Goal: Task Accomplishment & Management: Complete application form

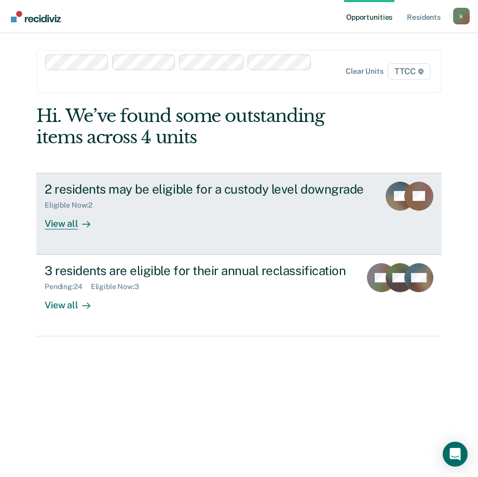
click at [73, 226] on div "View all" at bounding box center [74, 219] width 58 height 20
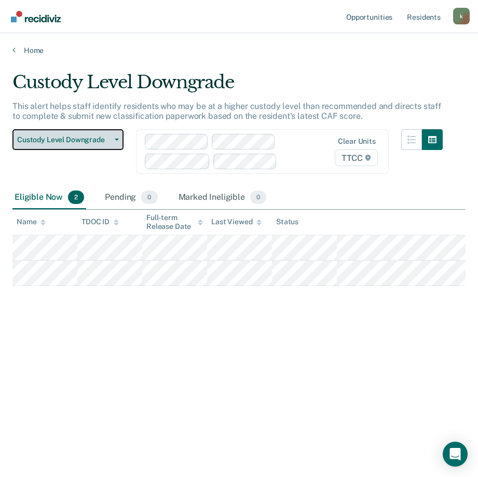
click at [112, 140] on span "button" at bounding box center [114, 139] width 8 height 2
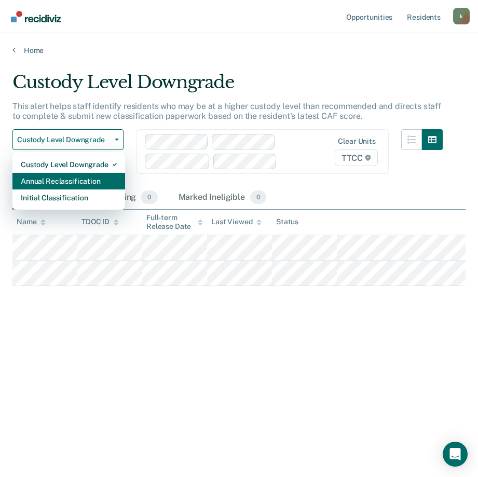
click at [102, 186] on div "Annual Reclassification" at bounding box center [69, 181] width 96 height 17
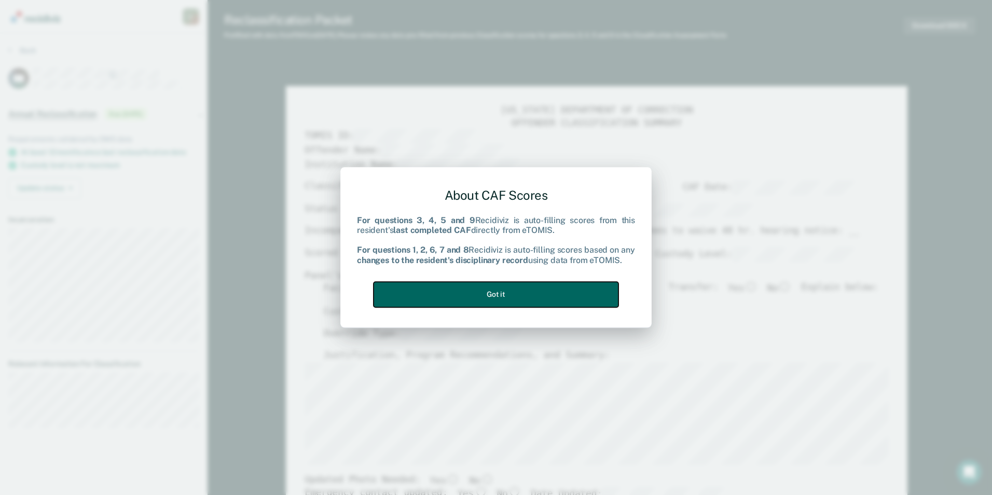
click at [477, 298] on button "Got it" at bounding box center [495, 294] width 245 height 25
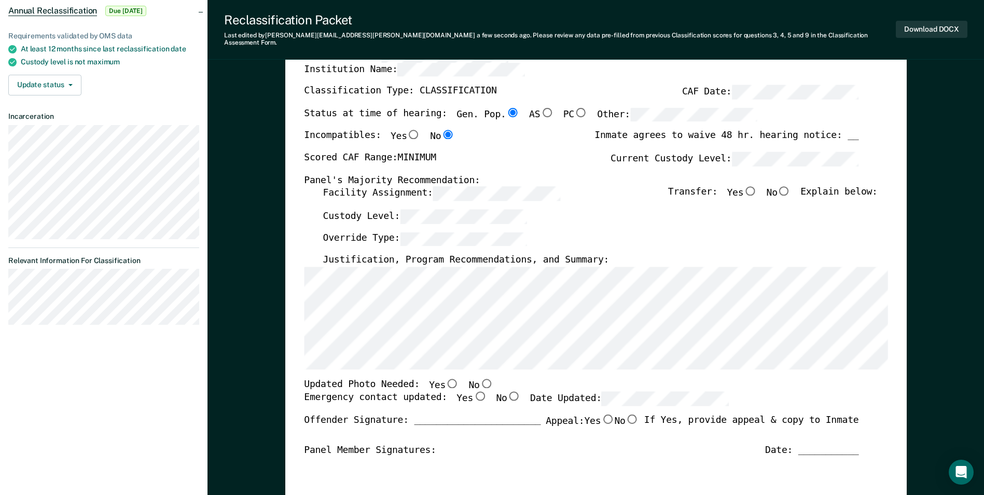
scroll to position [104, 0]
click at [477, 186] on input "No" at bounding box center [783, 190] width 13 height 9
type textarea "x"
radio input "true"
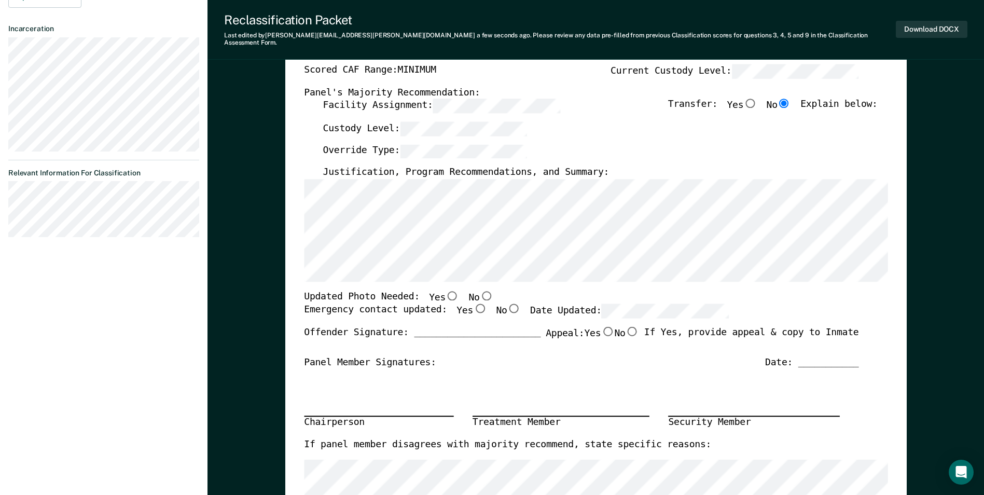
scroll to position [207, 0]
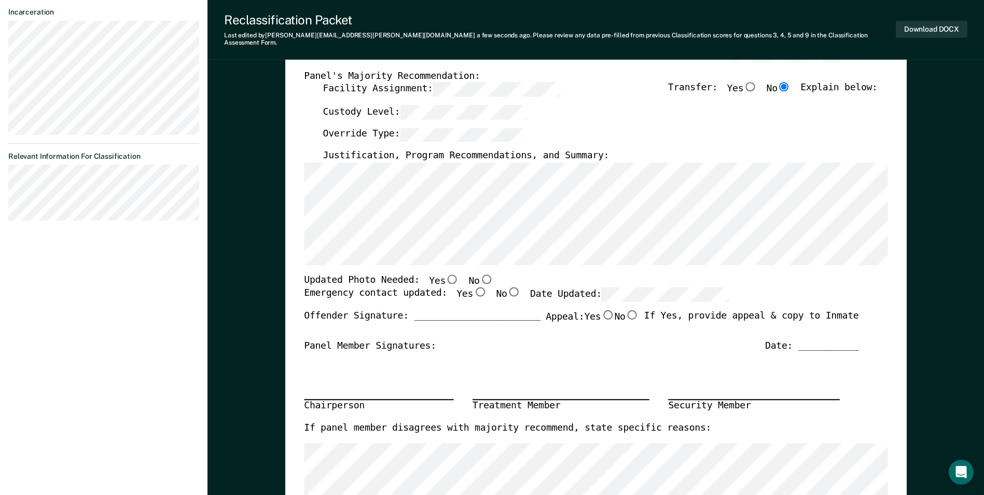
click at [477, 274] on input "No" at bounding box center [485, 278] width 13 height 9
type textarea "x"
radio input "true"
click at [473, 287] on input "Yes" at bounding box center [479, 291] width 13 height 9
type textarea "x"
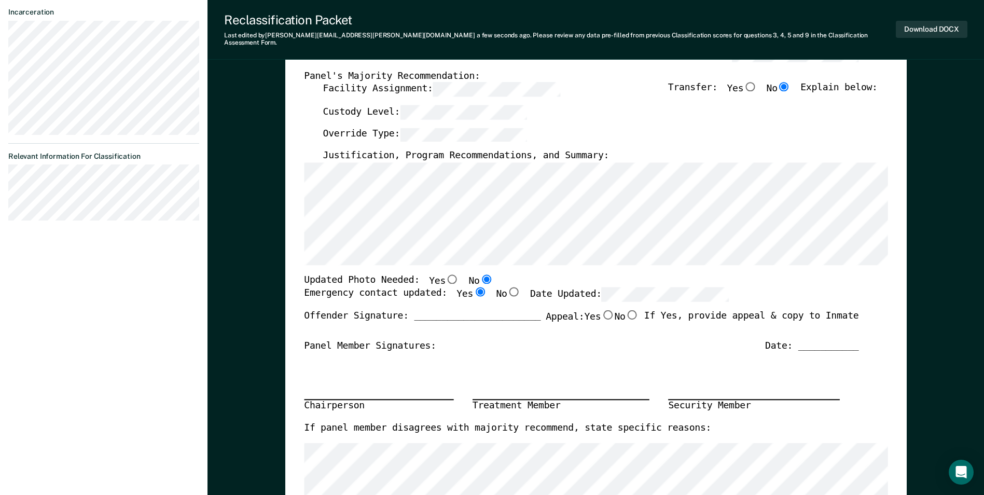
radio input "true"
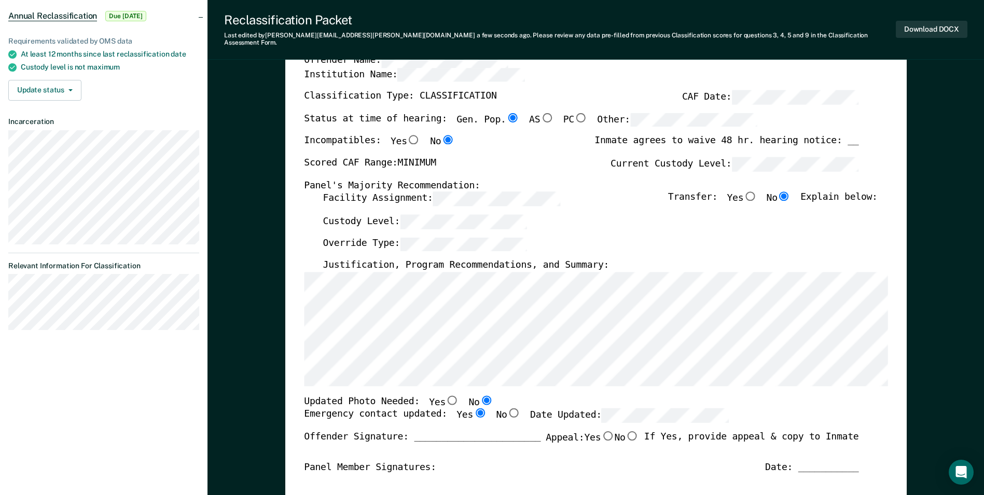
scroll to position [0, 0]
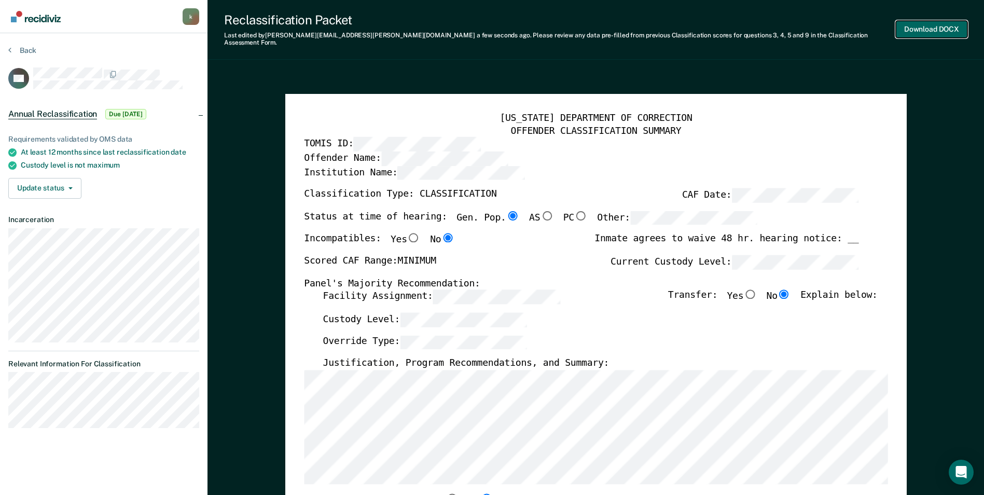
click at [477, 22] on button "Download DOCX" at bounding box center [932, 29] width 72 height 17
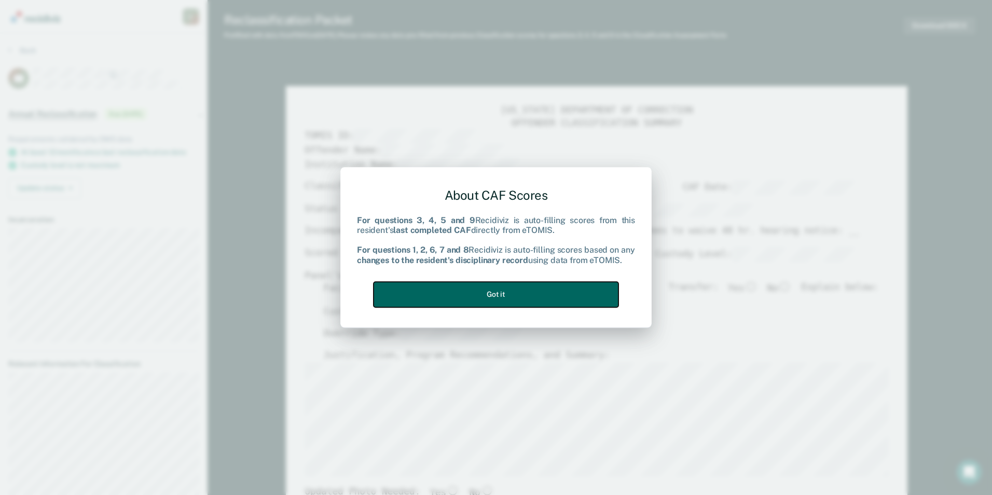
click at [477, 297] on button "Got it" at bounding box center [495, 294] width 245 height 25
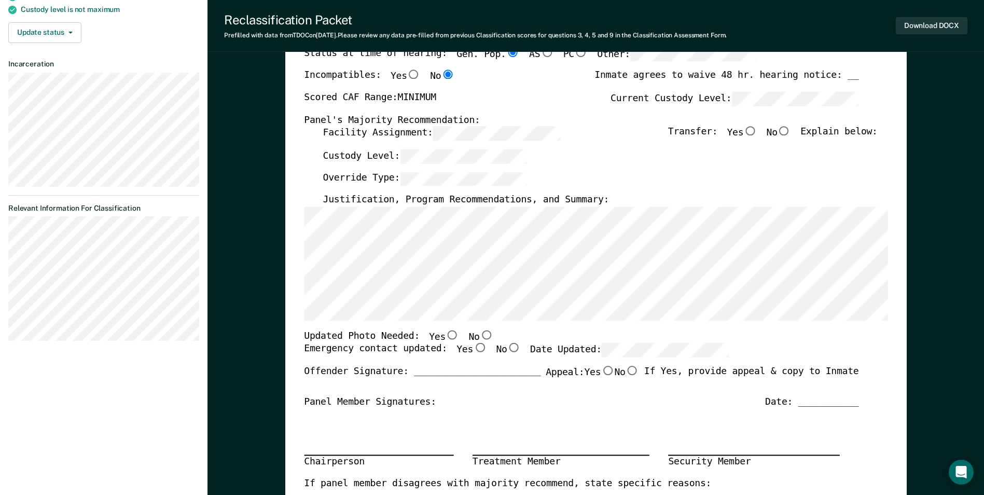
scroll to position [104, 0]
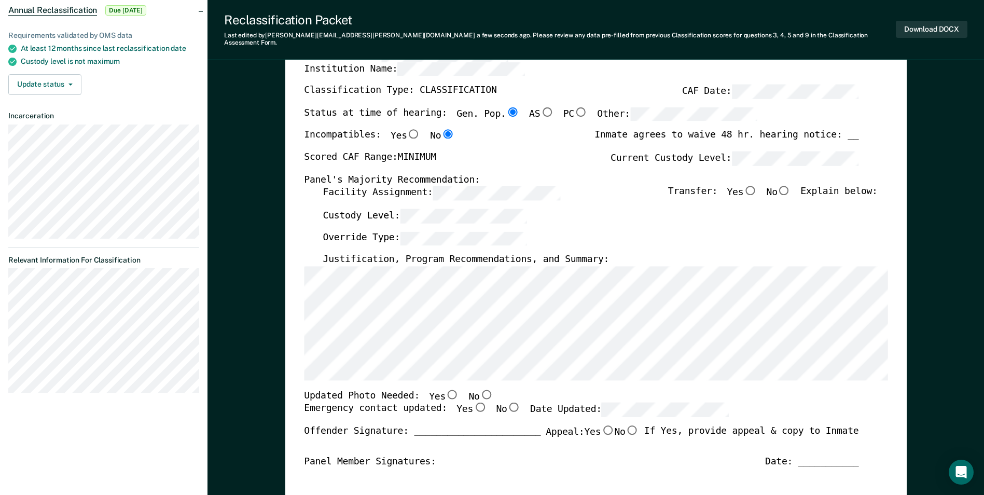
click at [477, 186] on input "No" at bounding box center [783, 190] width 13 height 9
type textarea "x"
radio input "true"
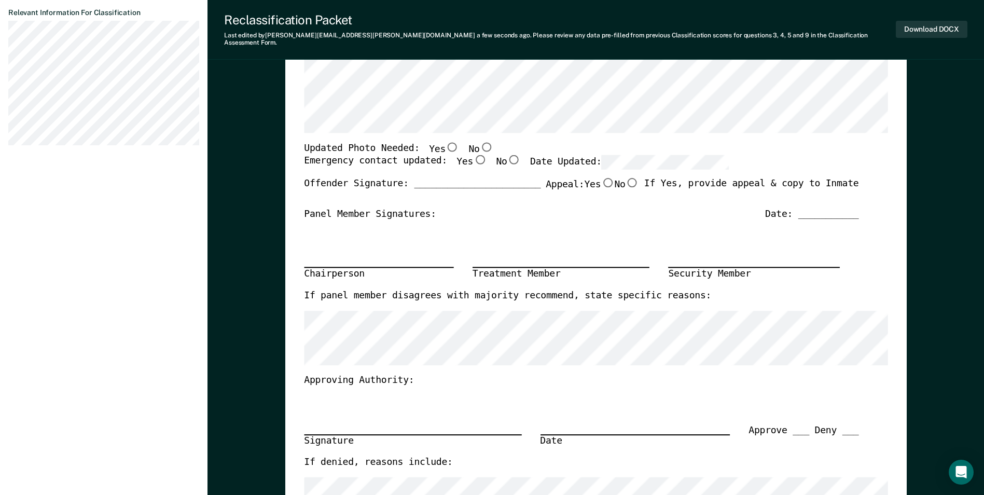
scroll to position [363, 0]
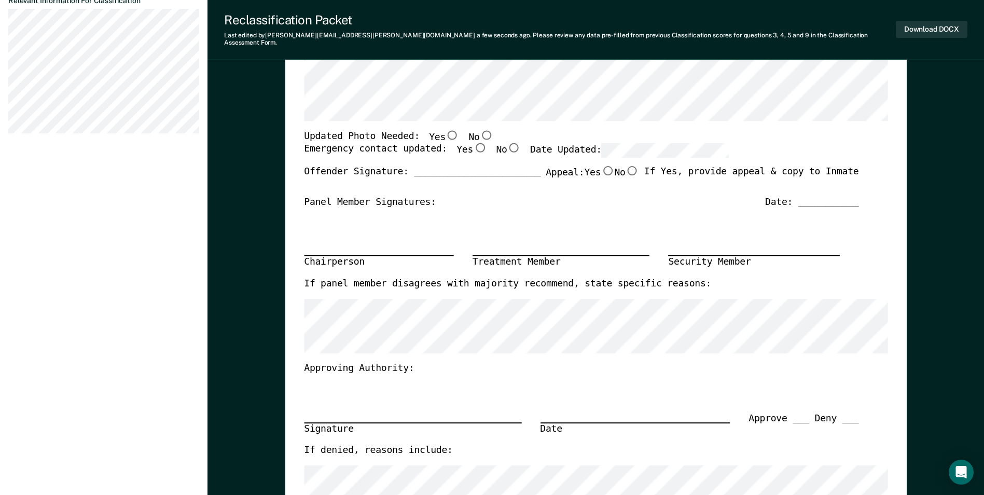
click at [477, 130] on input "No" at bounding box center [485, 134] width 13 height 9
type textarea "x"
radio input "true"
click at [473, 143] on input "Yes" at bounding box center [479, 147] width 13 height 9
type textarea "x"
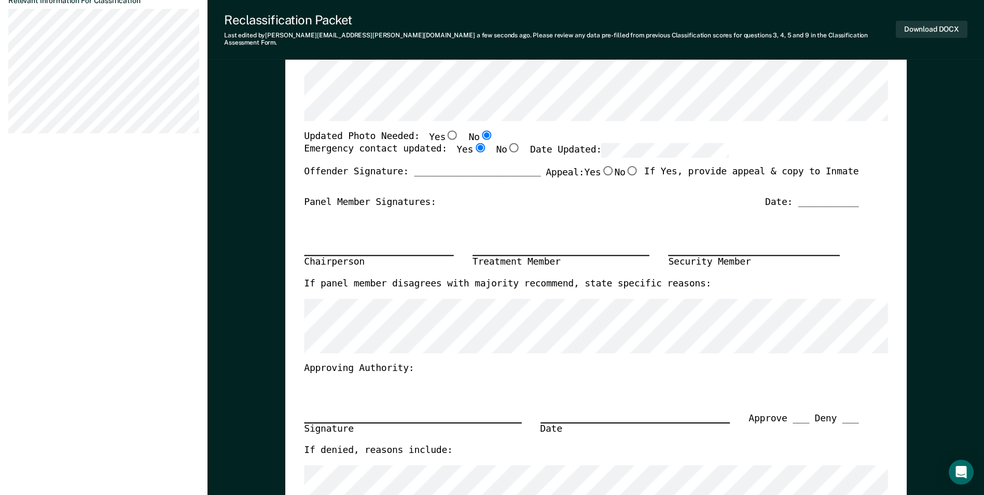
radio input "true"
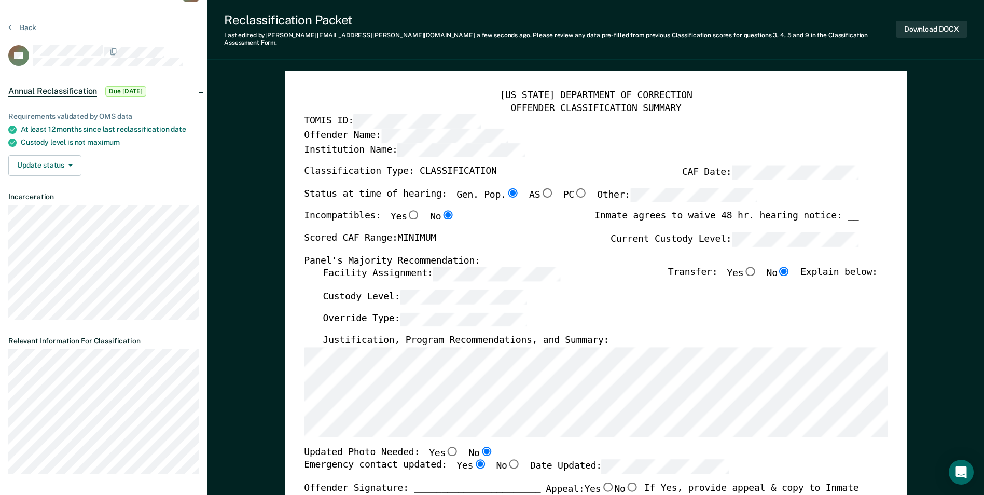
scroll to position [0, 0]
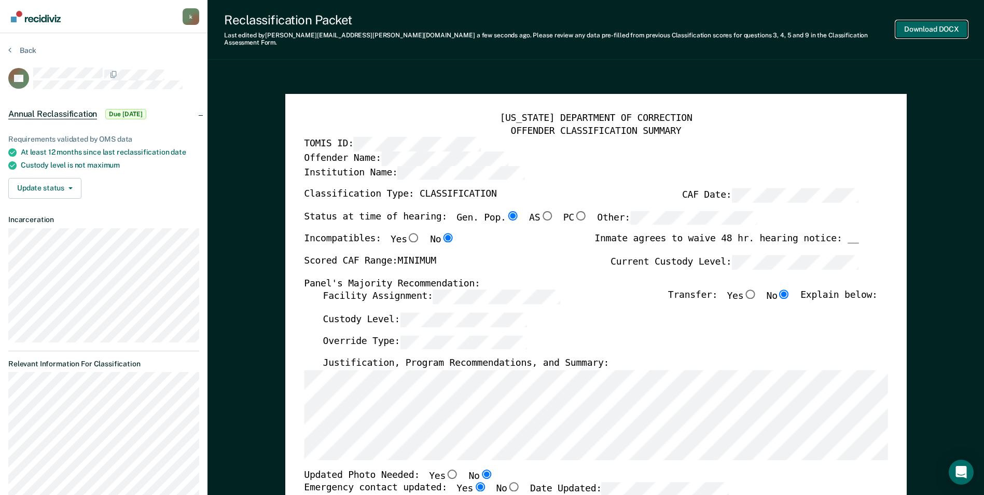
click at [477, 25] on button "Download DOCX" at bounding box center [932, 29] width 72 height 17
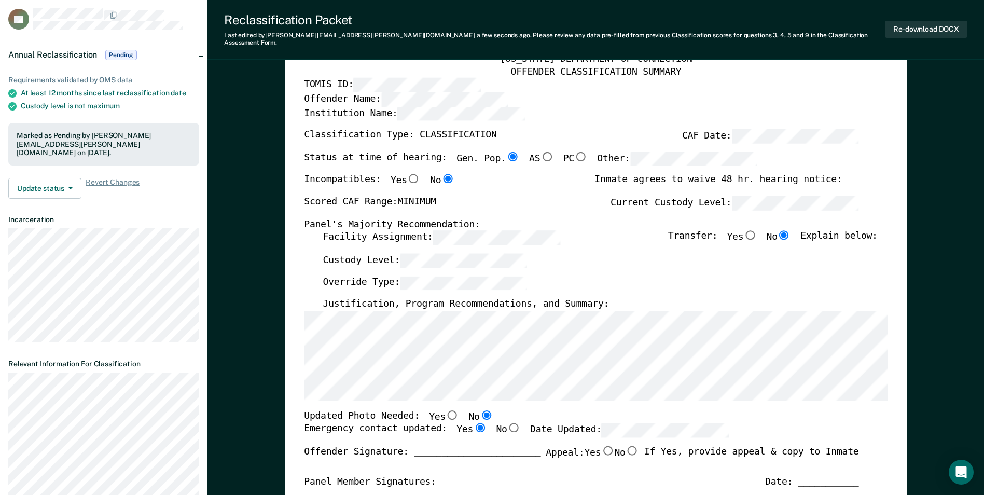
scroll to position [104, 0]
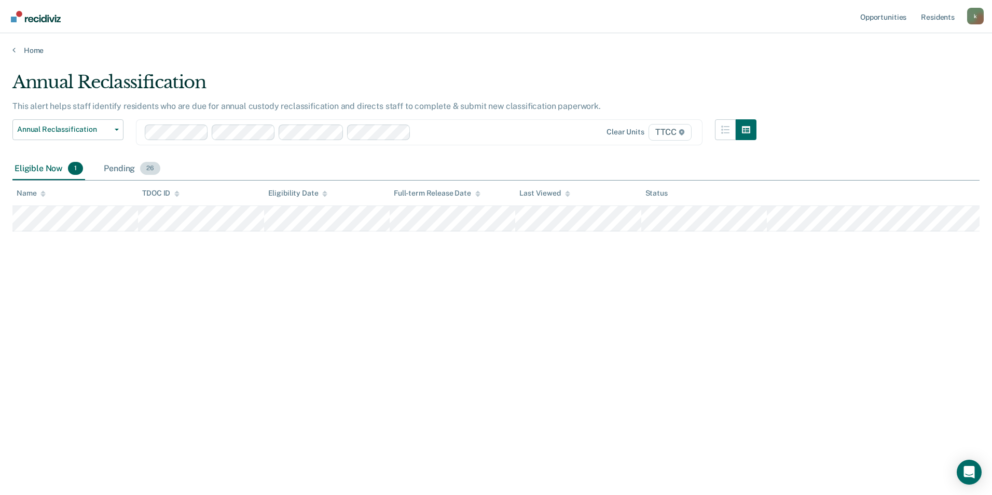
click at [124, 172] on div "Pending 26" at bounding box center [132, 169] width 61 height 23
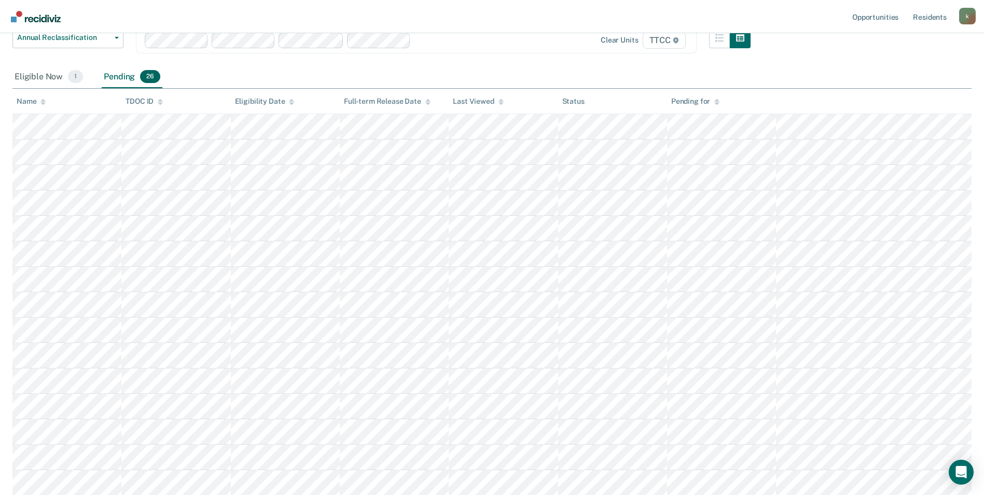
scroll to position [32, 0]
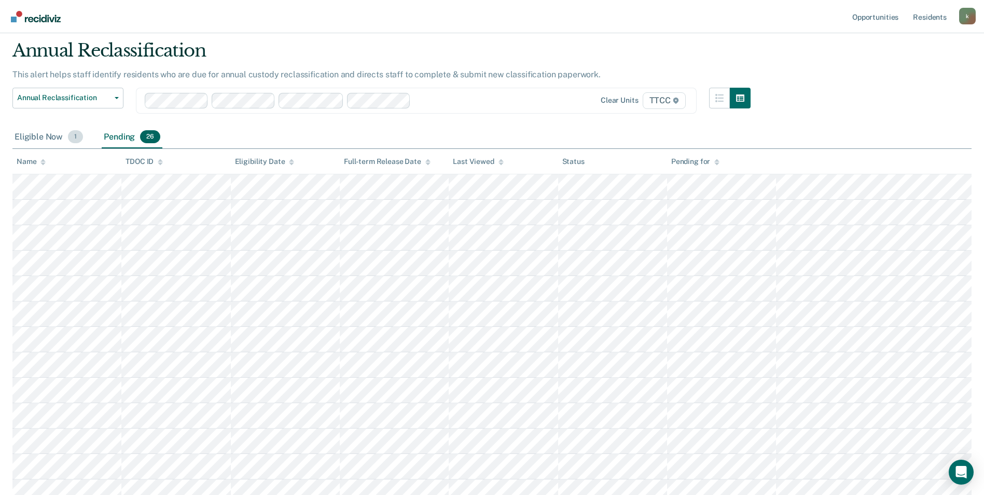
click at [55, 138] on div "Eligible Now 1" at bounding box center [48, 137] width 73 height 23
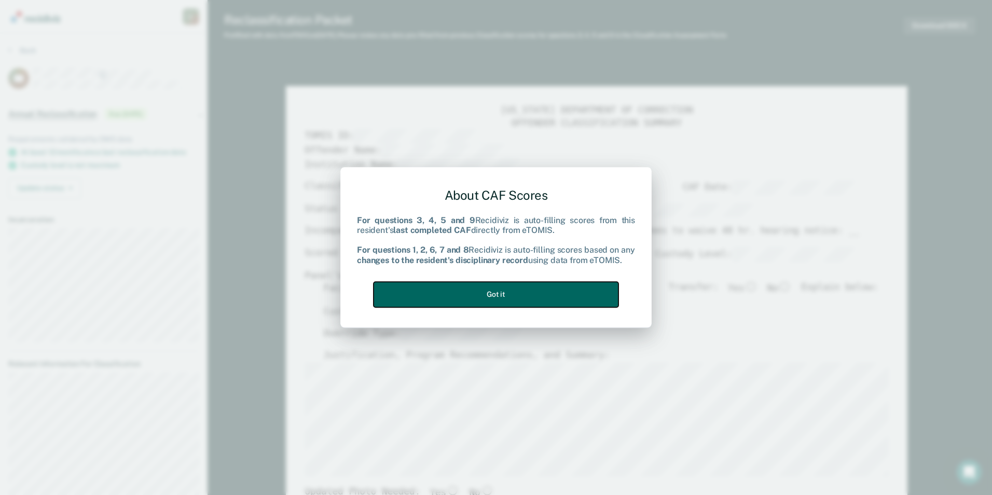
click at [477, 301] on button "Got it" at bounding box center [495, 294] width 245 height 25
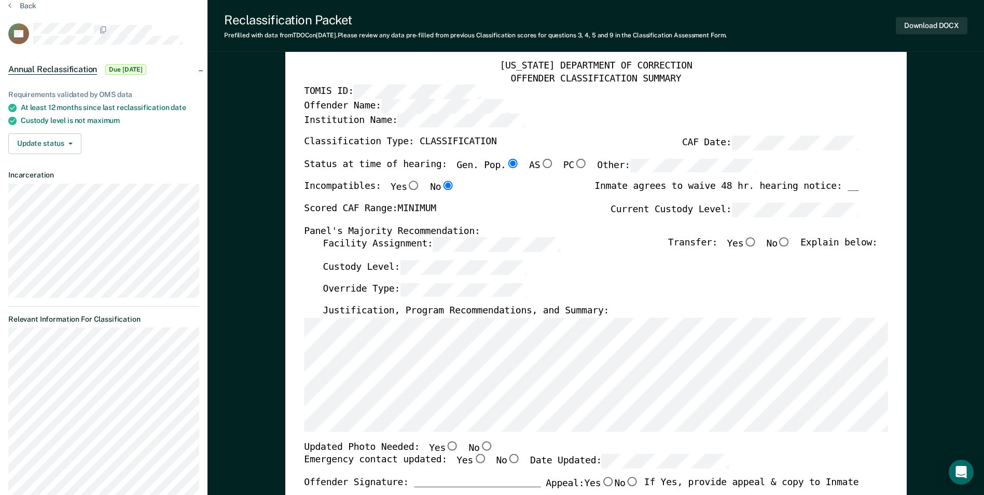
scroll to position [104, 0]
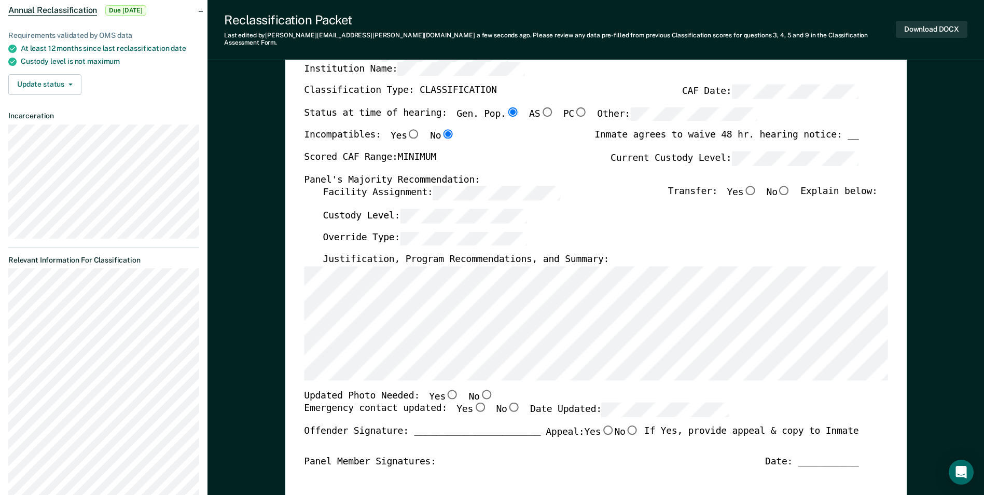
click at [477, 186] on input "No" at bounding box center [783, 190] width 13 height 9
type textarea "x"
radio input "true"
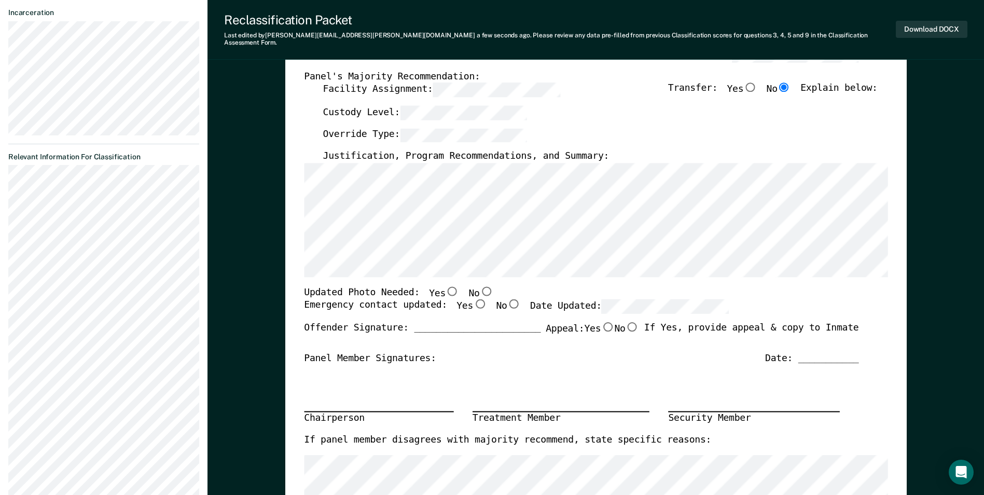
scroll to position [207, 0]
click at [477, 286] on input "No" at bounding box center [485, 290] width 13 height 9
type textarea "x"
radio input "true"
click at [473, 299] on input "Yes" at bounding box center [479, 303] width 13 height 9
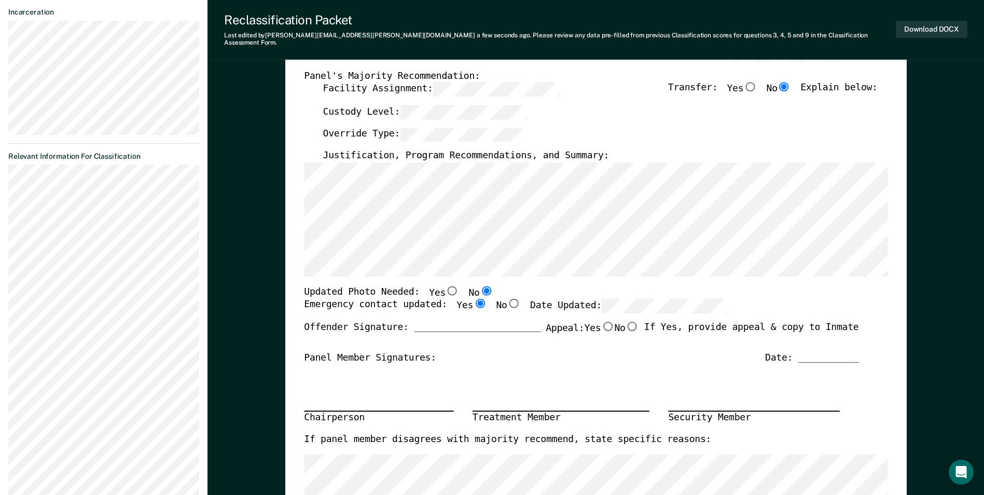
type textarea "x"
radio input "true"
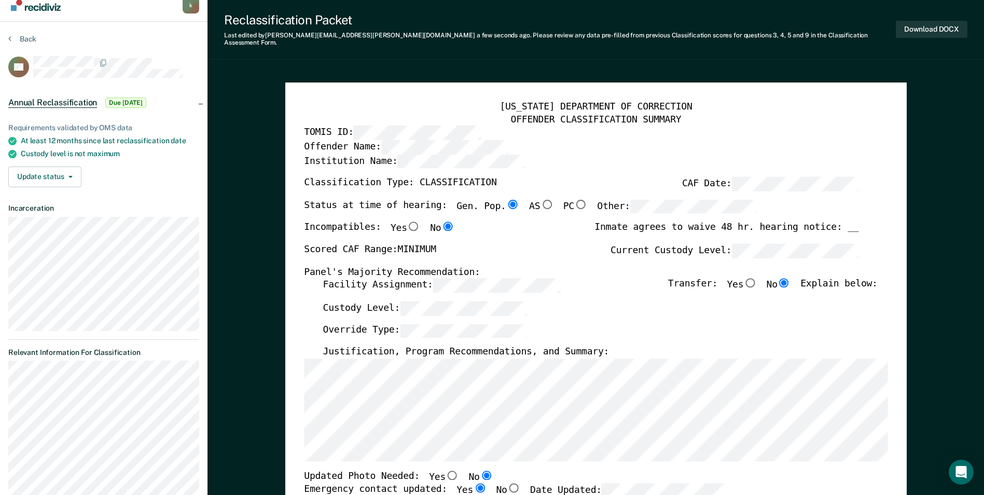
scroll to position [0, 0]
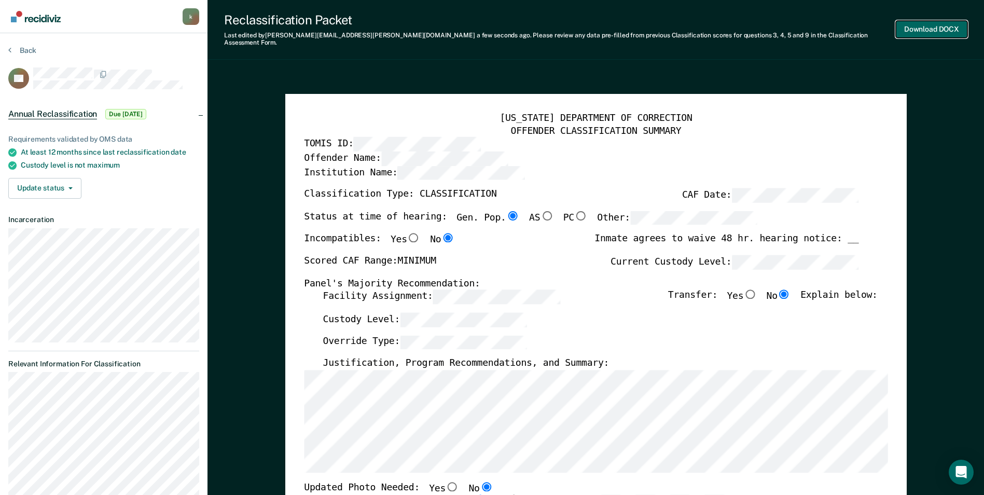
click at [477, 25] on button "Download DOCX" at bounding box center [932, 29] width 72 height 17
type textarea "x"
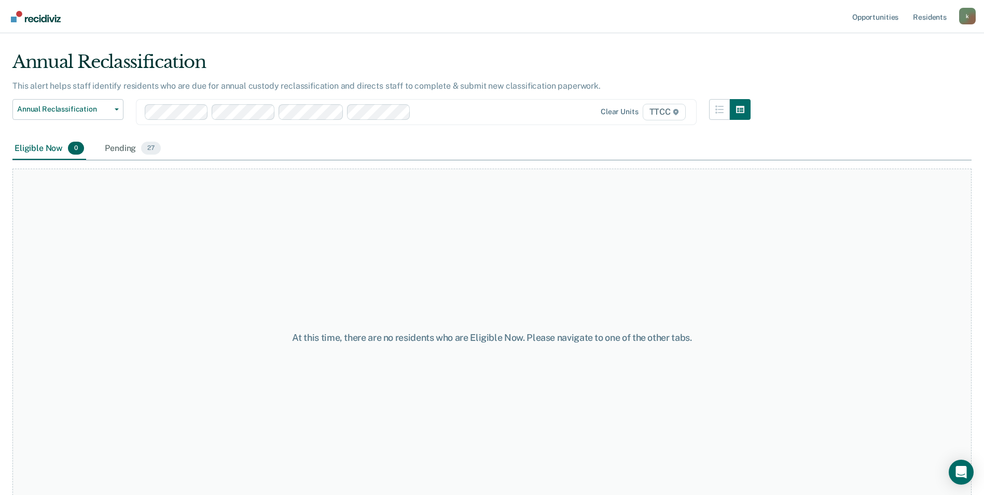
scroll to position [31, 0]
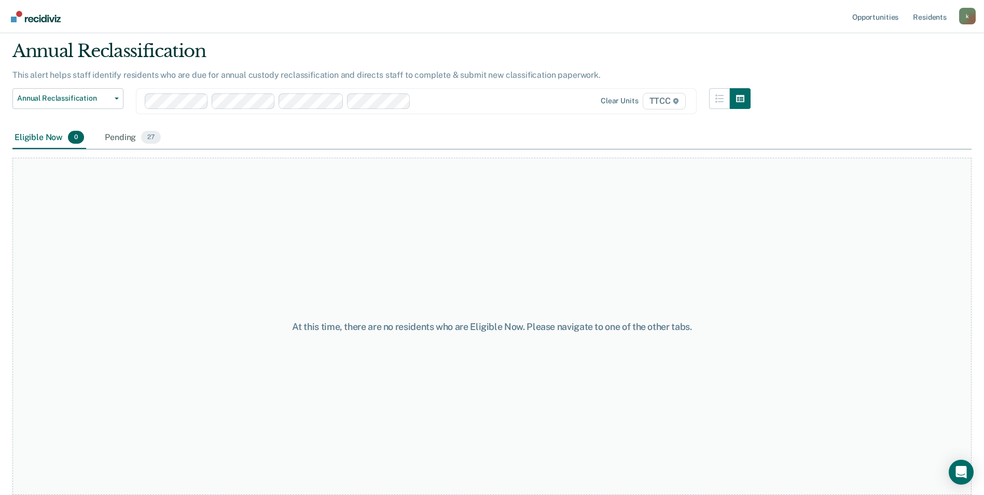
click at [112, 217] on div "At this time, there are no residents who are Eligible Now. Please navigate to o…" at bounding box center [491, 326] width 959 height 337
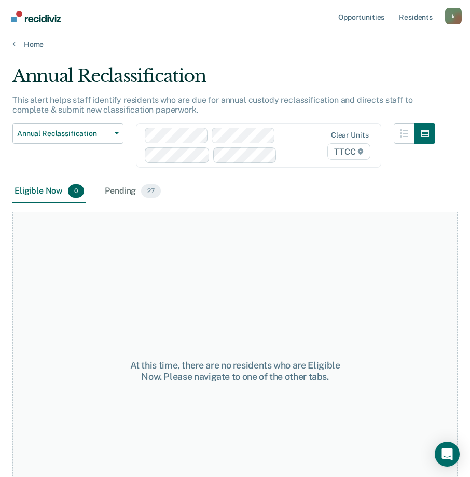
scroll to position [0, 0]
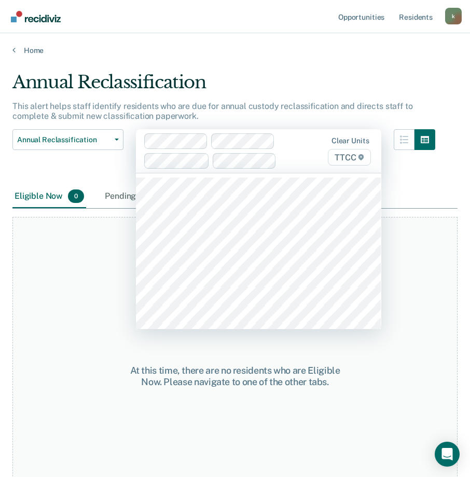
click at [286, 144] on div at bounding box center [224, 150] width 160 height 35
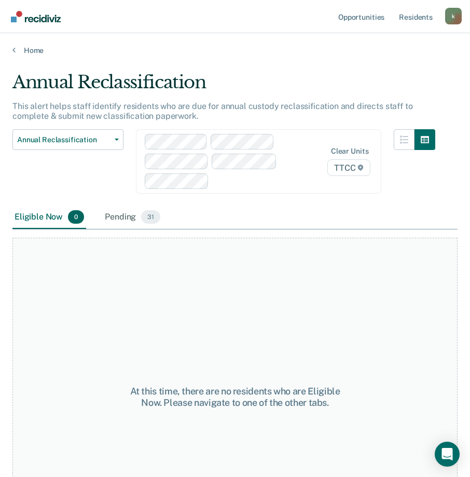
click at [228, 179] on div at bounding box center [258, 181] width 90 height 12
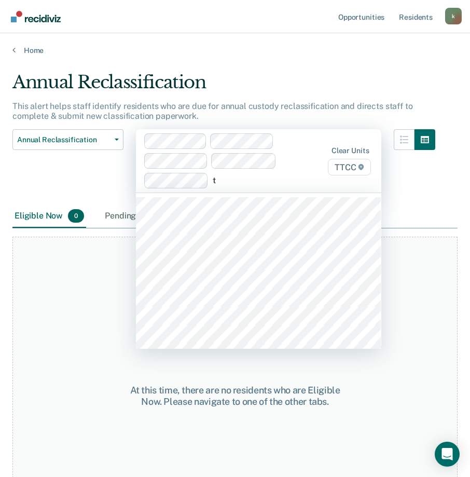
type input "tt"
click at [286, 142] on div at bounding box center [224, 160] width 160 height 55
type input "tt"
